Goal: Transaction & Acquisition: Purchase product/service

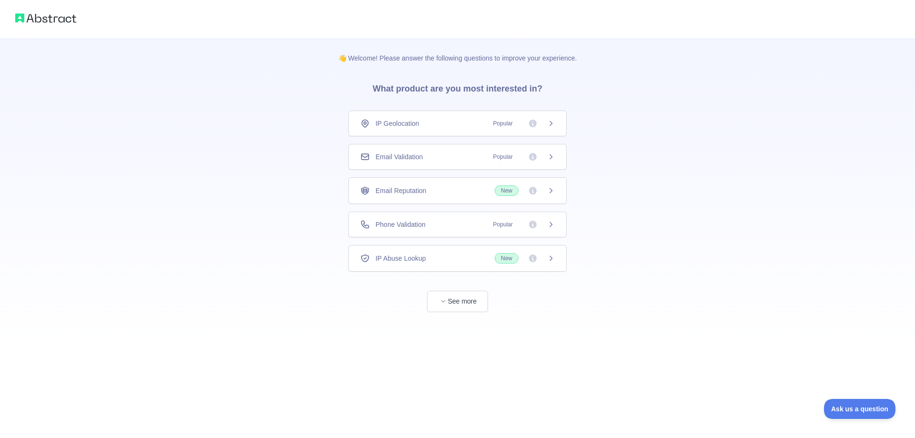
click at [472, 157] on div "Email Validation Popular" at bounding box center [457, 157] width 194 height 10
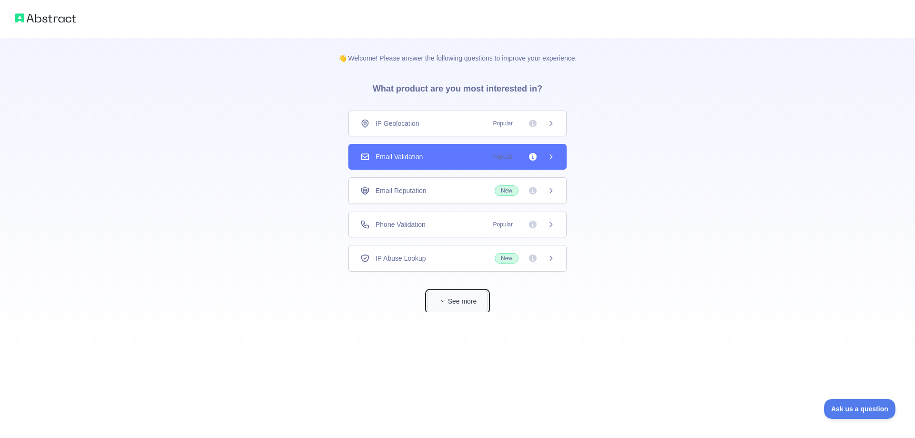
click at [472, 299] on button "See more" at bounding box center [457, 301] width 61 height 21
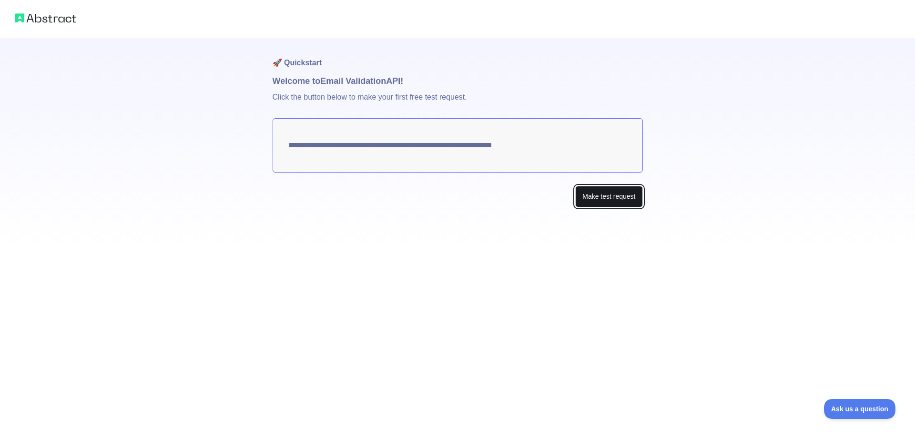
click at [602, 203] on button "Make test request" at bounding box center [608, 196] width 67 height 21
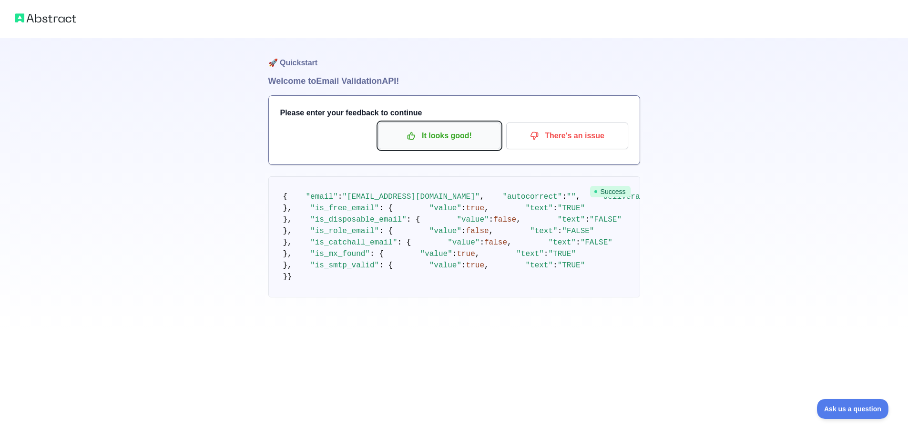
click at [462, 134] on p "It looks good!" at bounding box center [439, 136] width 108 height 16
